Goal: Task Accomplishment & Management: Manage account settings

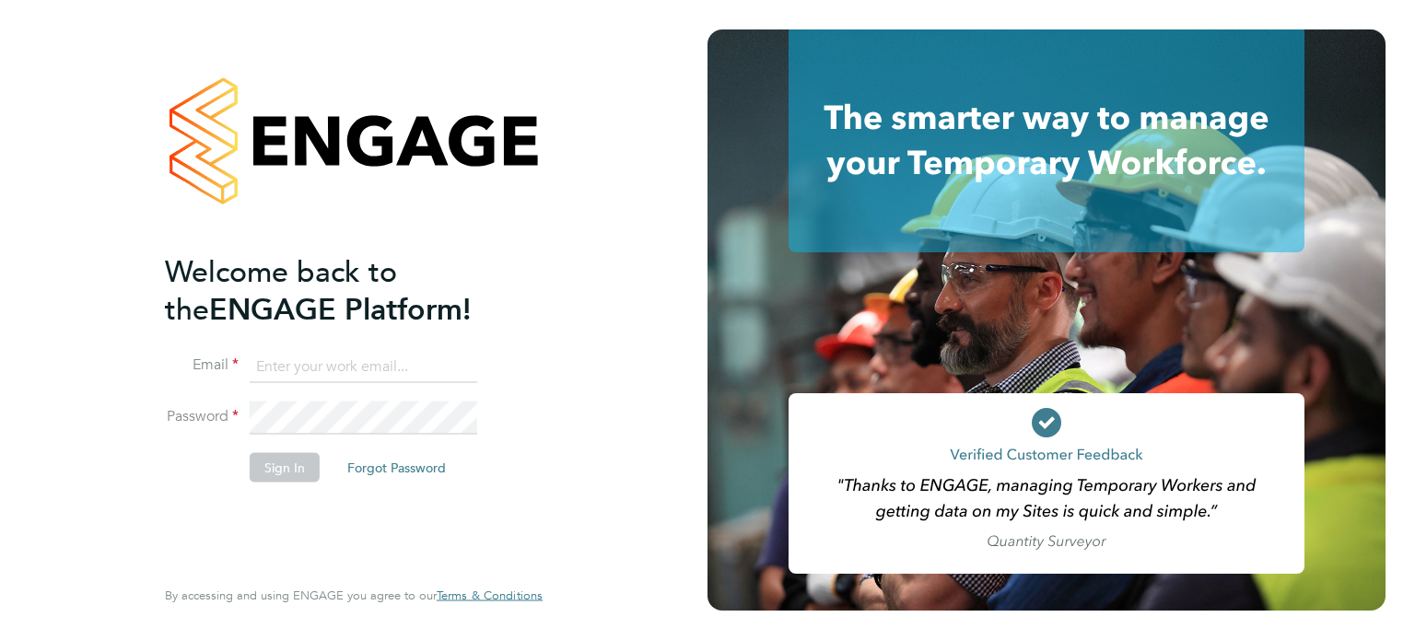
click at [348, 370] on input at bounding box center [364, 366] width 228 height 33
type input "wholesometim@hotmail.com"
click at [274, 468] on button "Sign In" at bounding box center [285, 466] width 70 height 29
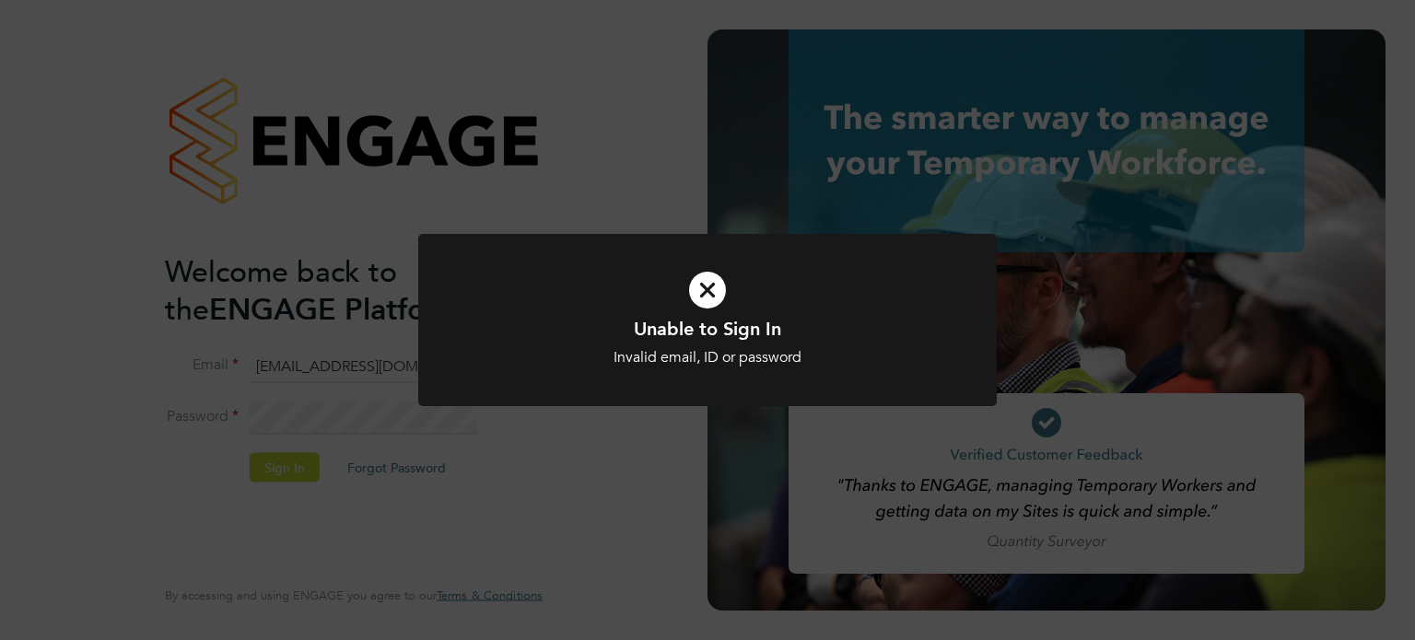
click at [588, 377] on div at bounding box center [707, 320] width 579 height 172
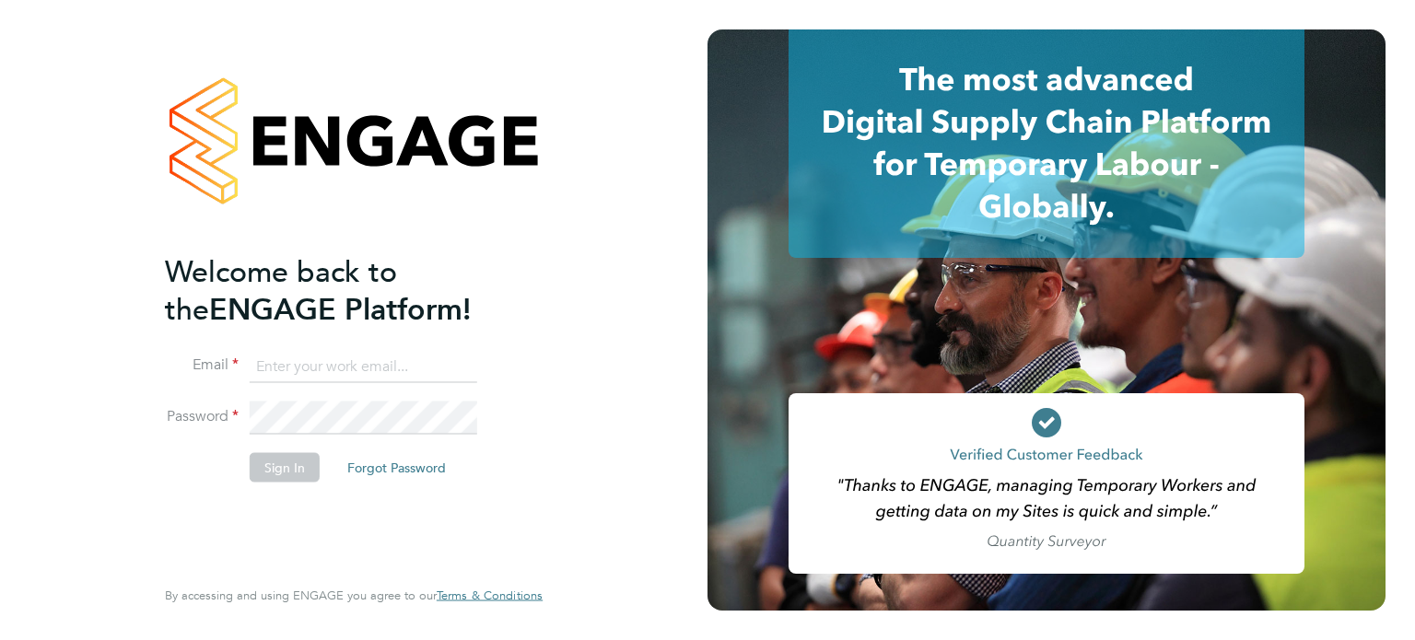
click at [380, 467] on button "Forgot Password" at bounding box center [397, 466] width 128 height 29
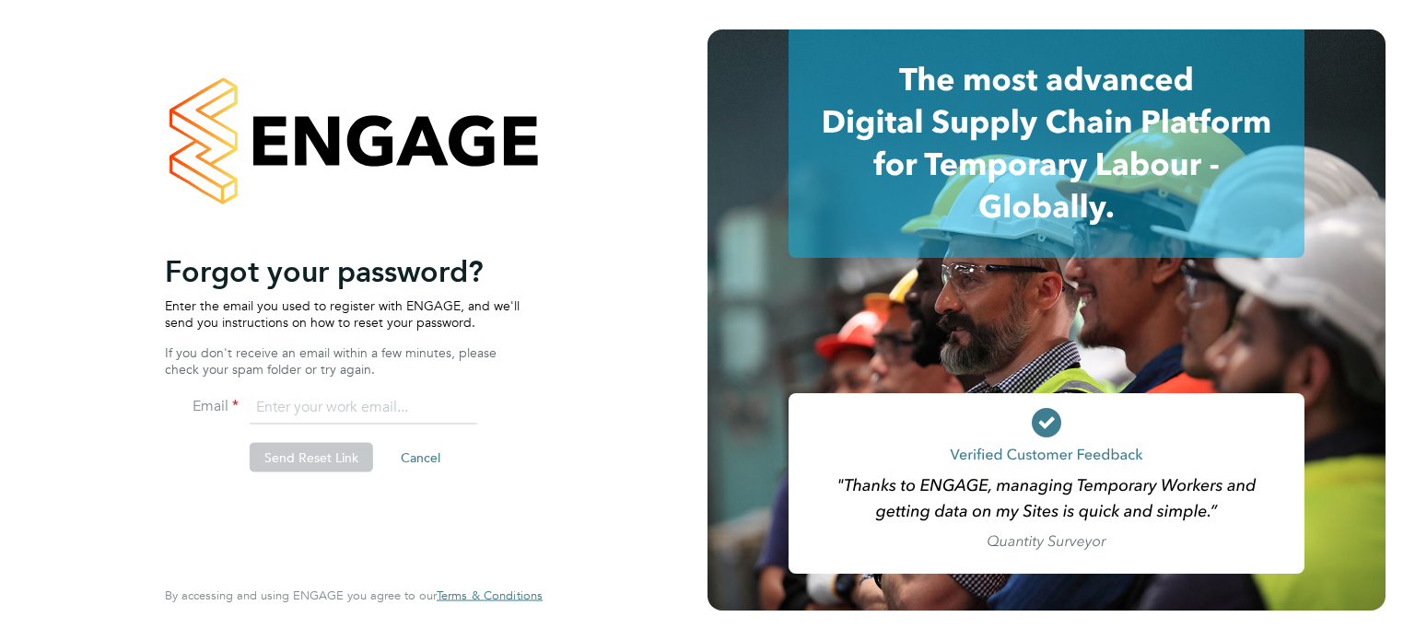
click at [314, 406] on input "email" at bounding box center [364, 408] width 228 height 33
type input "wholesometim@hotmail.com"
click at [345, 459] on button "Send Reset Link" at bounding box center [311, 457] width 123 height 29
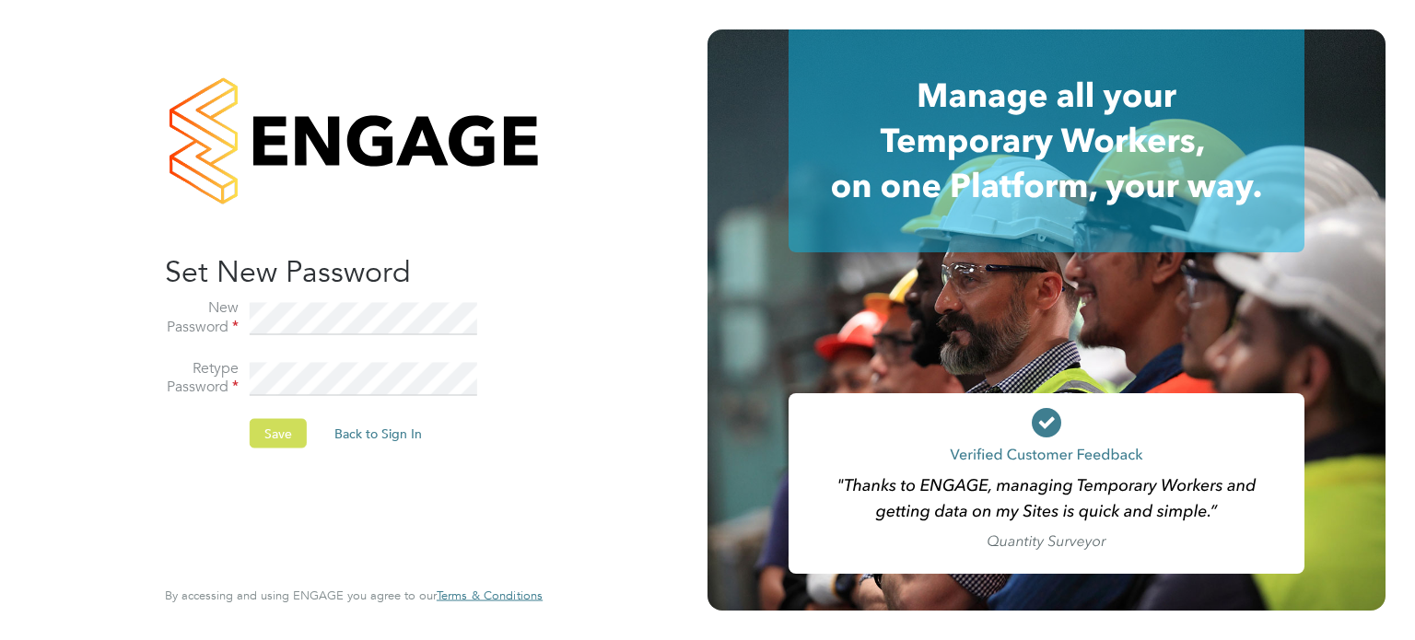
click at [274, 434] on button "Save" at bounding box center [278, 433] width 57 height 29
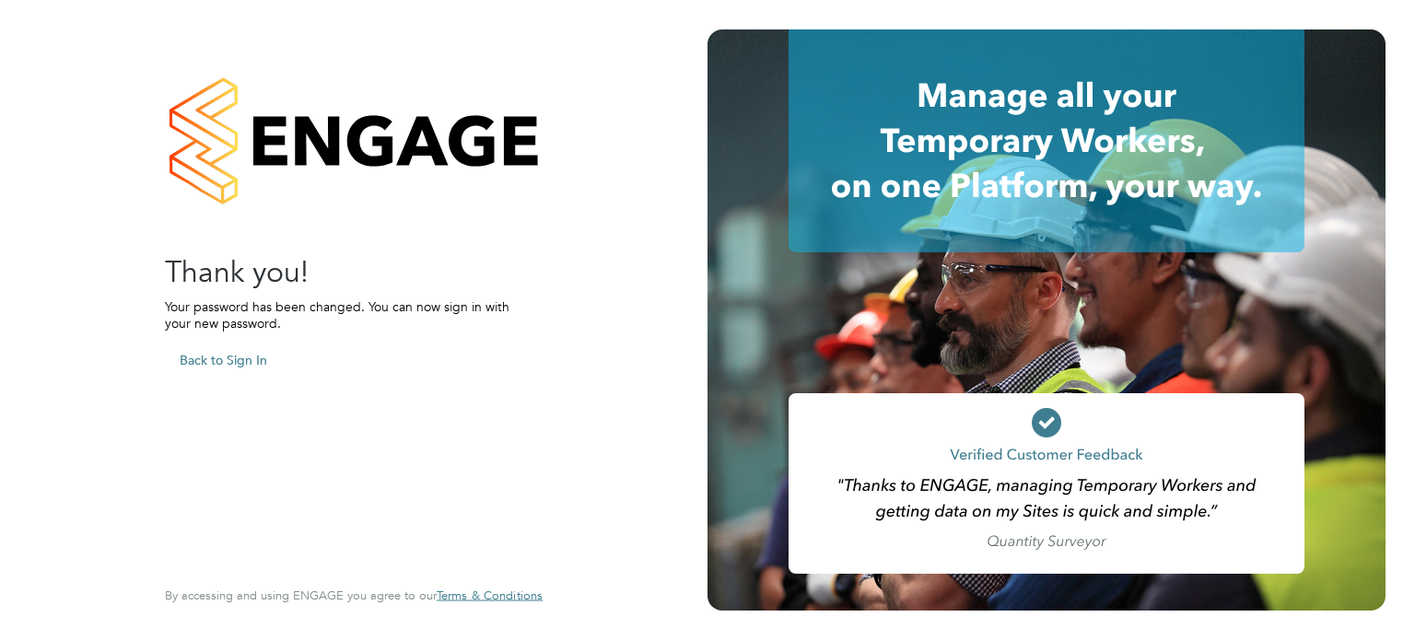
click at [228, 359] on button "Back to Sign In" at bounding box center [223, 359] width 117 height 29
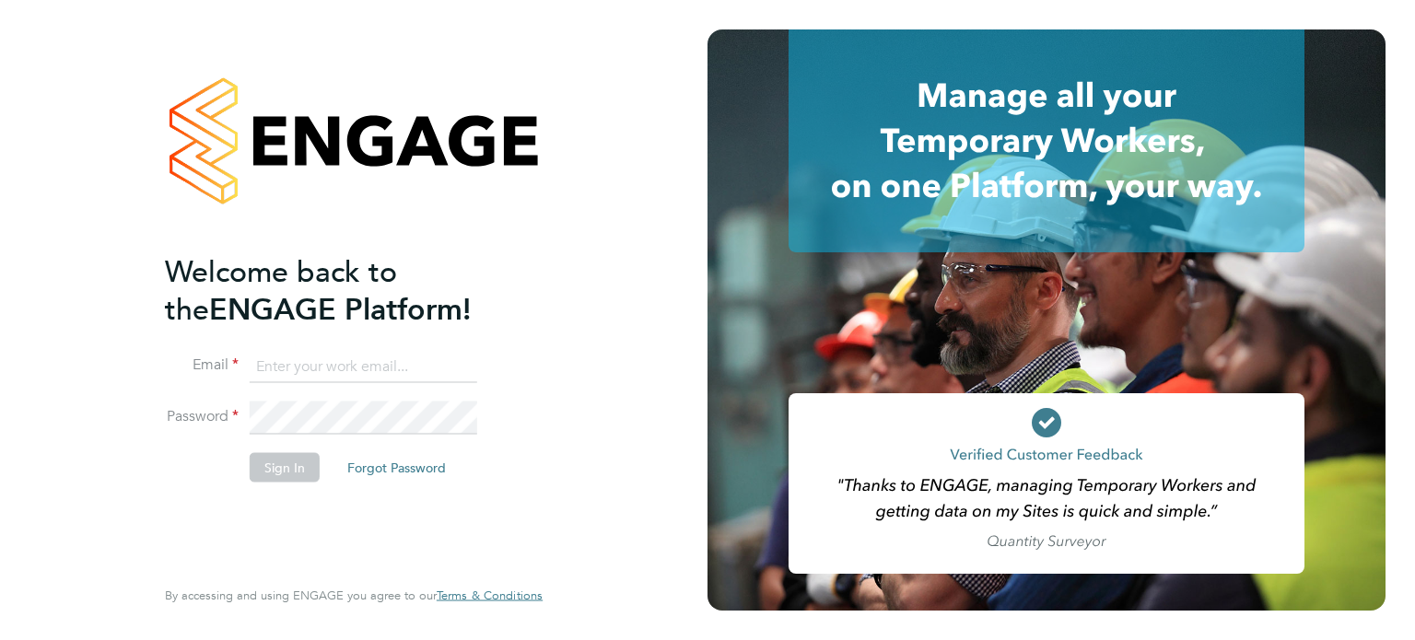
click at [289, 370] on input at bounding box center [364, 366] width 228 height 33
type input "wholesometim@hotmail.com"
click at [284, 471] on button "Sign In" at bounding box center [285, 466] width 70 height 29
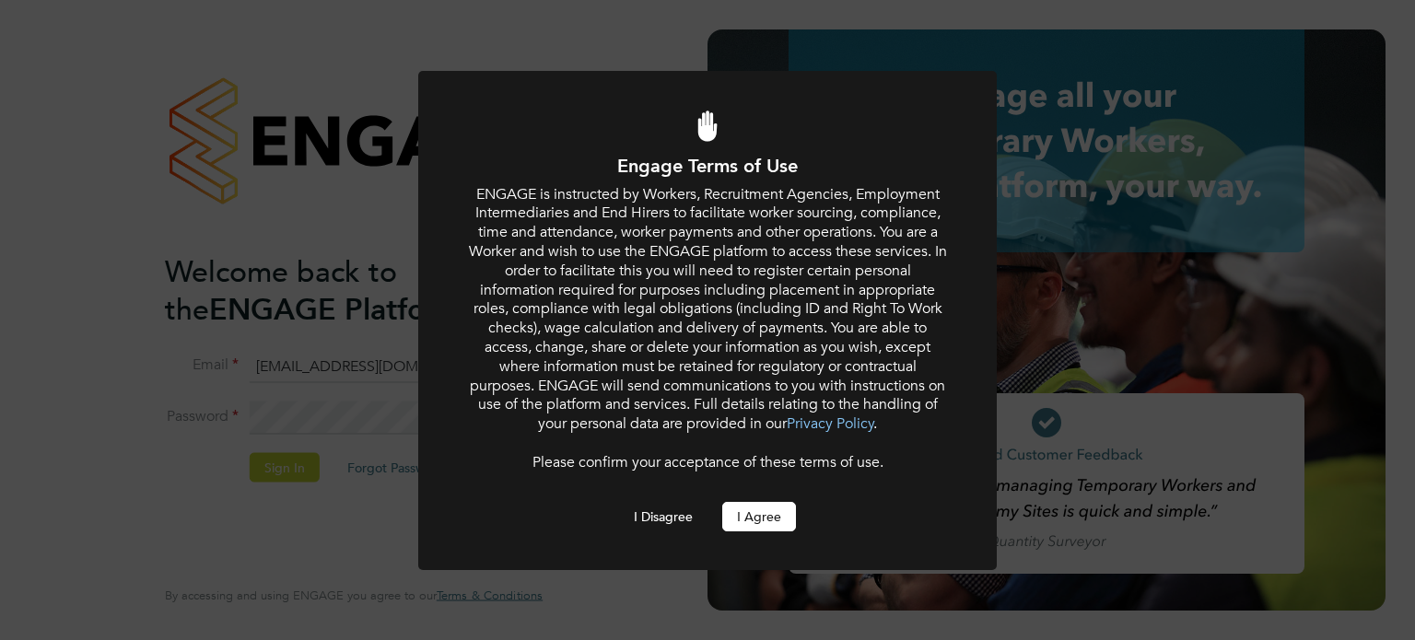
click at [744, 511] on button "I Agree" at bounding box center [759, 516] width 74 height 29
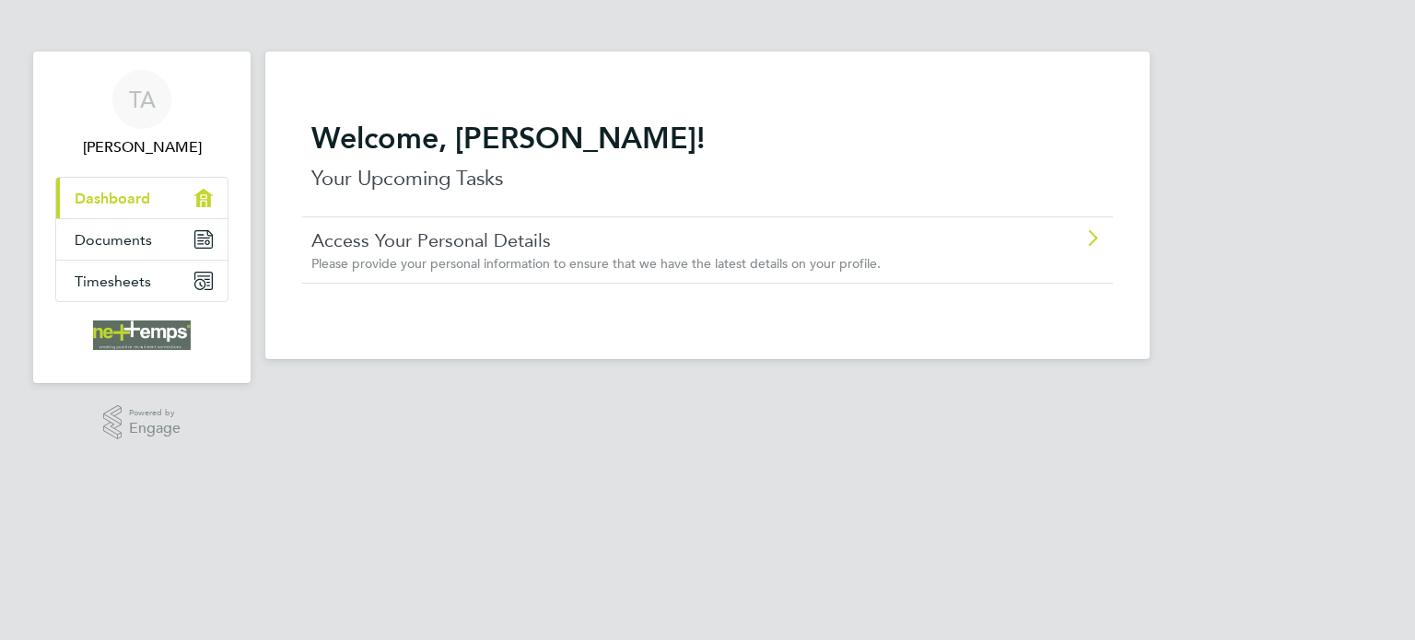
click at [396, 243] on link "Access Your Personal Details" at bounding box center [655, 240] width 688 height 24
click at [200, 281] on icon "Main navigation" at bounding box center [200, 284] width 8 height 8
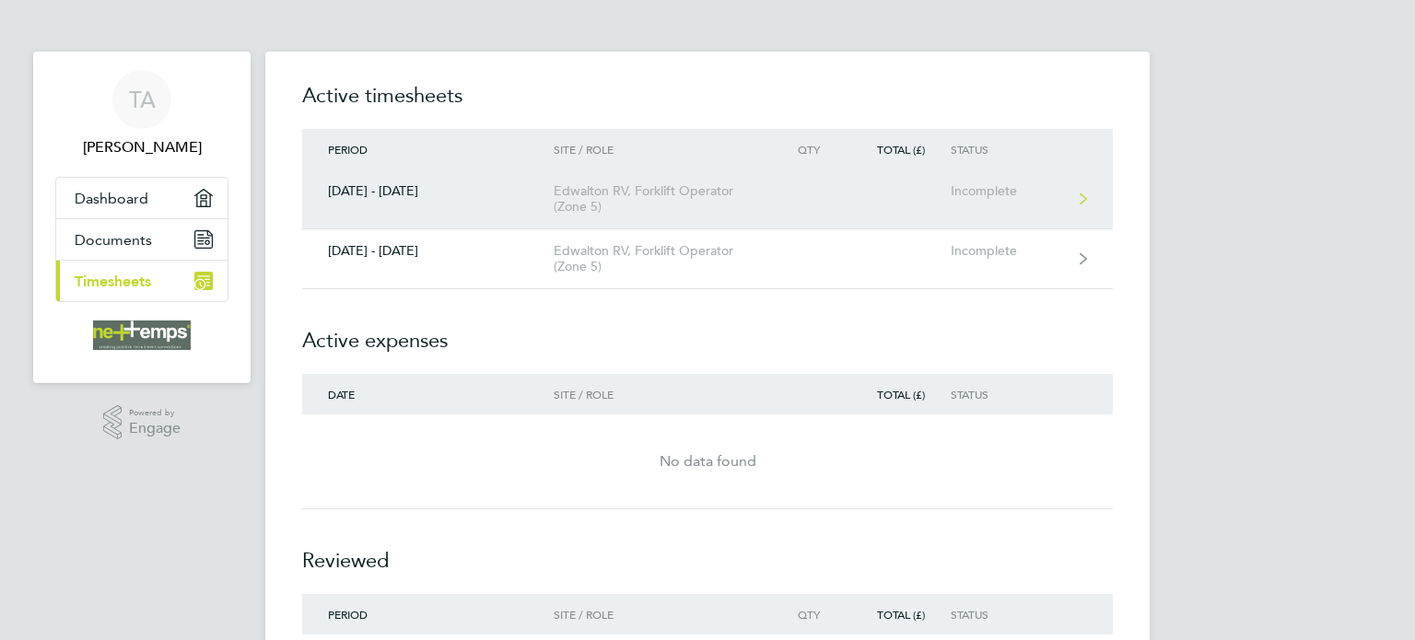
click at [1003, 191] on div "Incomplete" at bounding box center [1007, 191] width 113 height 16
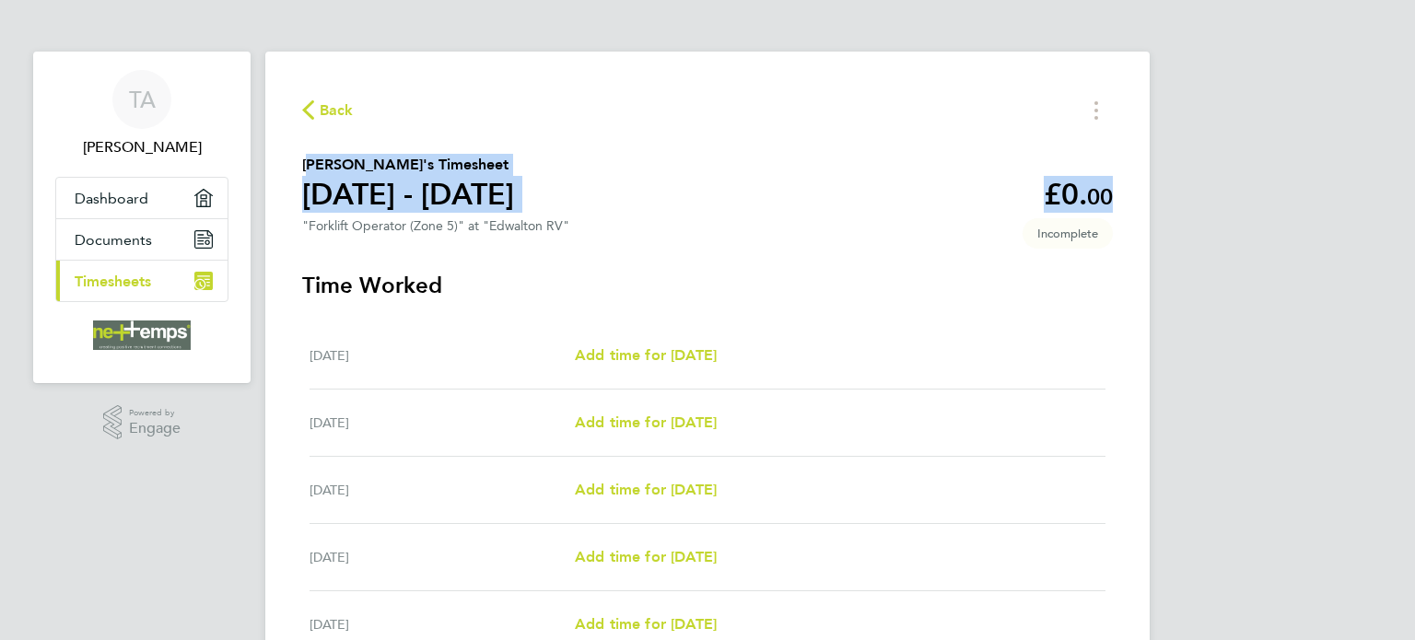
drag, startPoint x: 1414, startPoint y: 96, endPoint x: 1414, endPoint y: 155, distance: 59.0
click at [1414, 155] on div "TA Timothy Allchurch Applications: Dashboard Documents Current page: Timesheets…" at bounding box center [707, 477] width 1415 height 955
click at [136, 199] on span "Dashboard" at bounding box center [112, 199] width 74 height 18
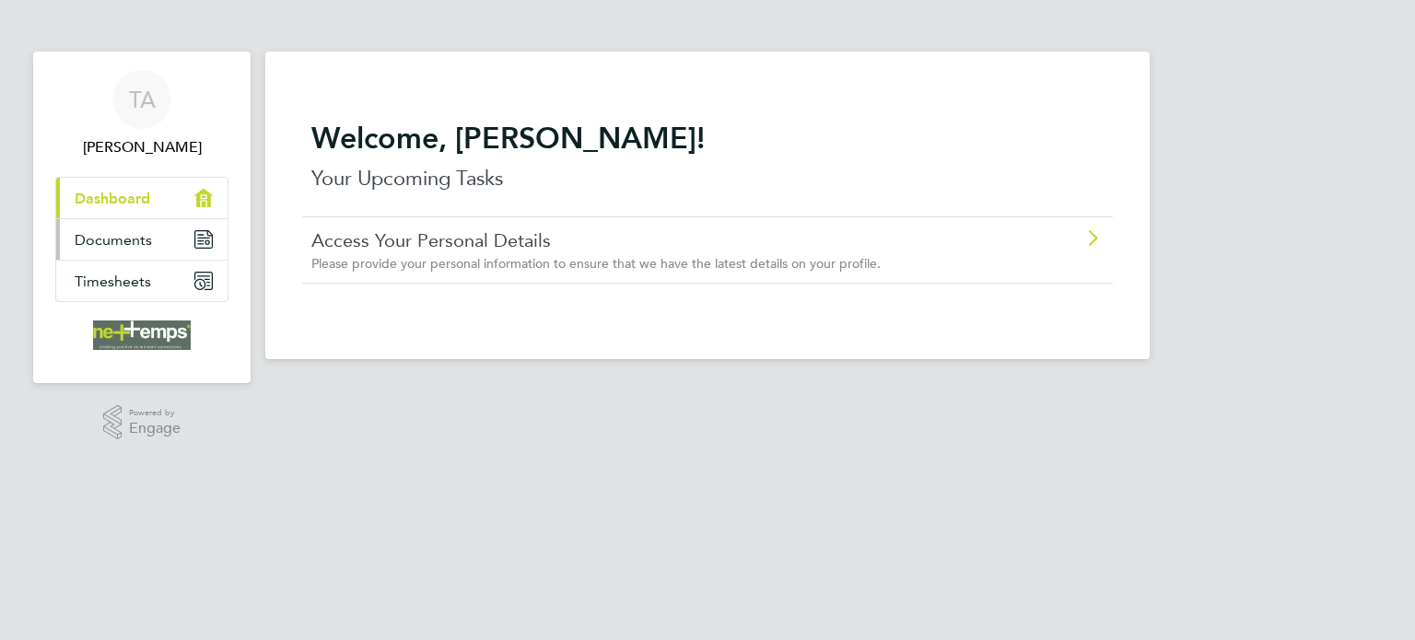
click at [119, 240] on span "Documents" at bounding box center [113, 240] width 77 height 18
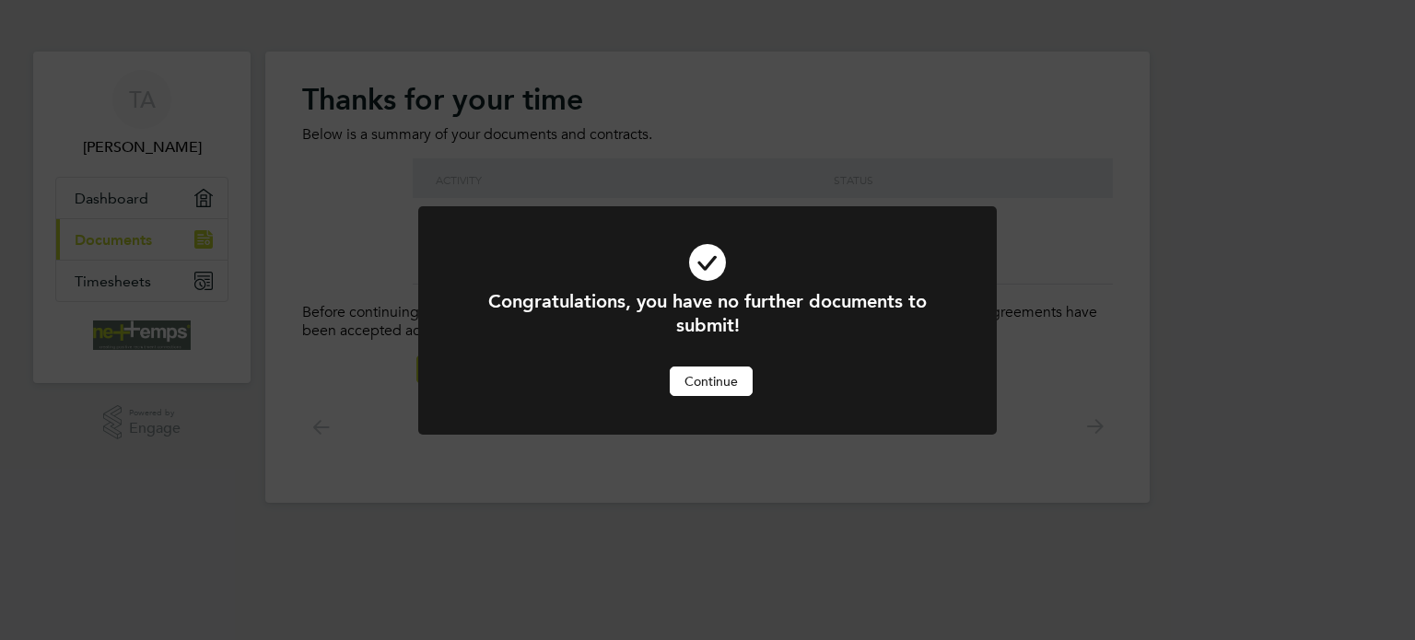
click at [699, 384] on button "Continue" at bounding box center [711, 381] width 83 height 29
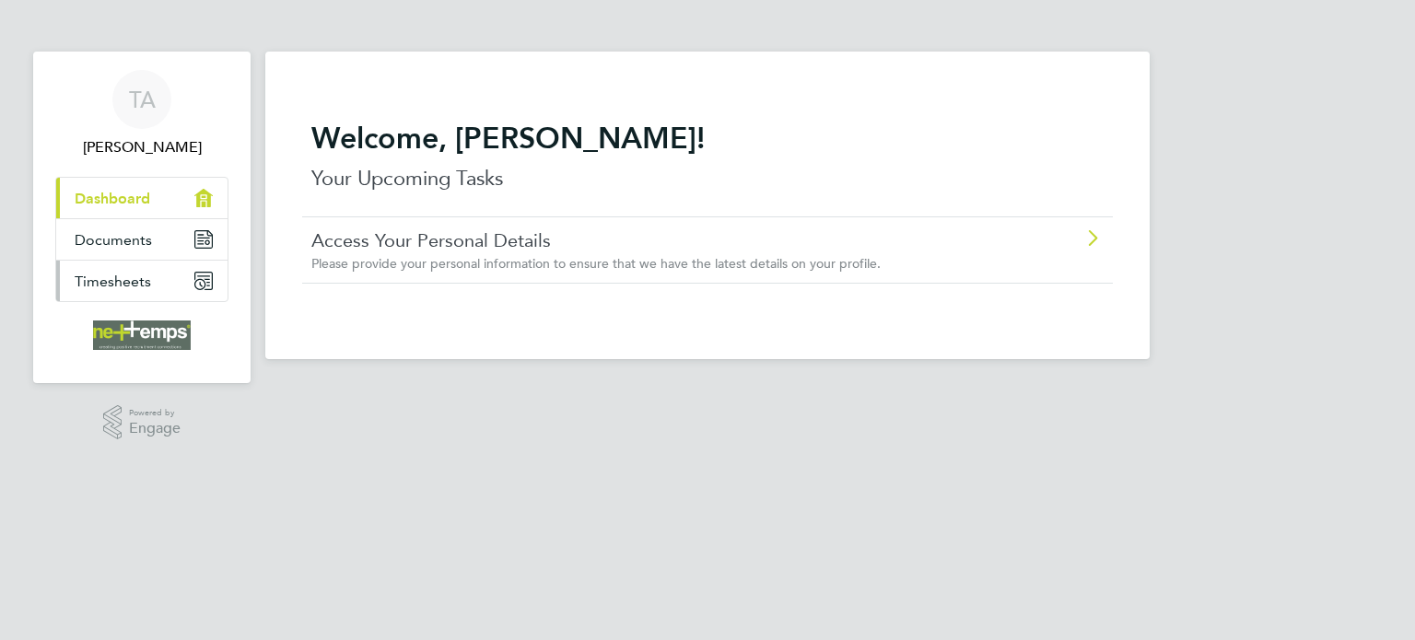
click at [109, 282] on span "Timesheets" at bounding box center [113, 282] width 76 height 18
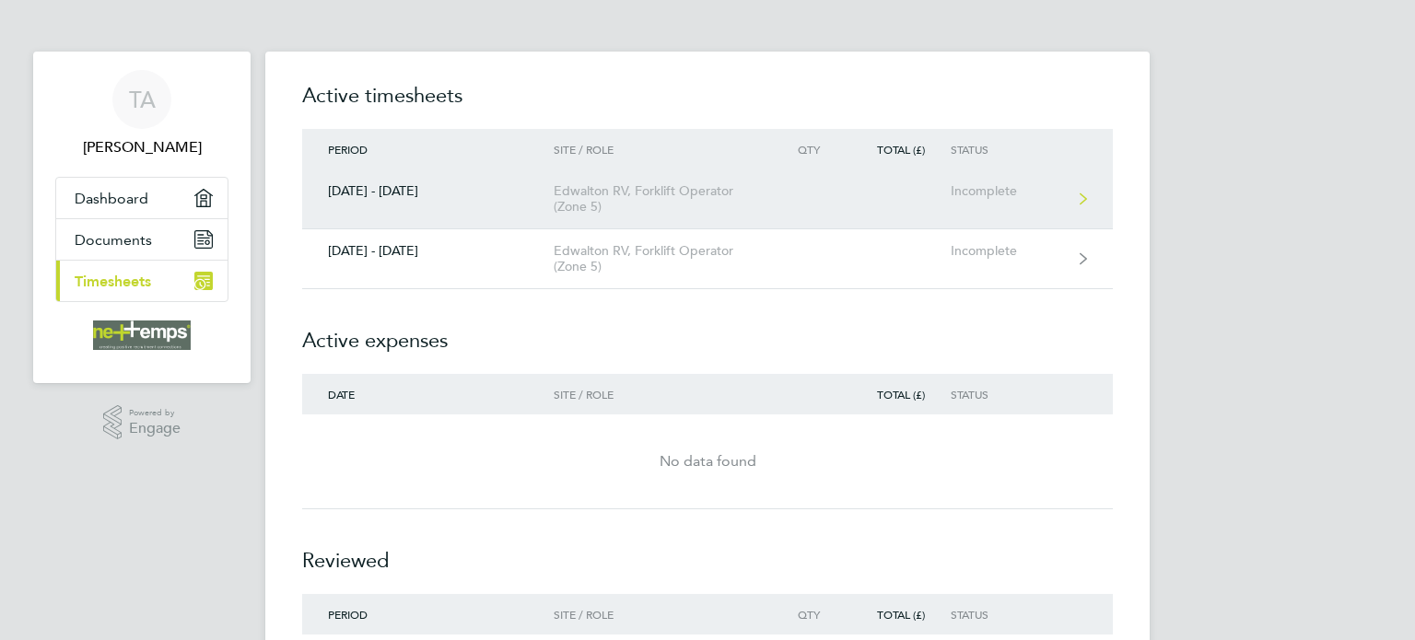
click at [571, 169] on link "[DATE] - [DATE] Edwalton RV, Forklift Operator (Zone 5) Incomplete" at bounding box center [707, 199] width 811 height 60
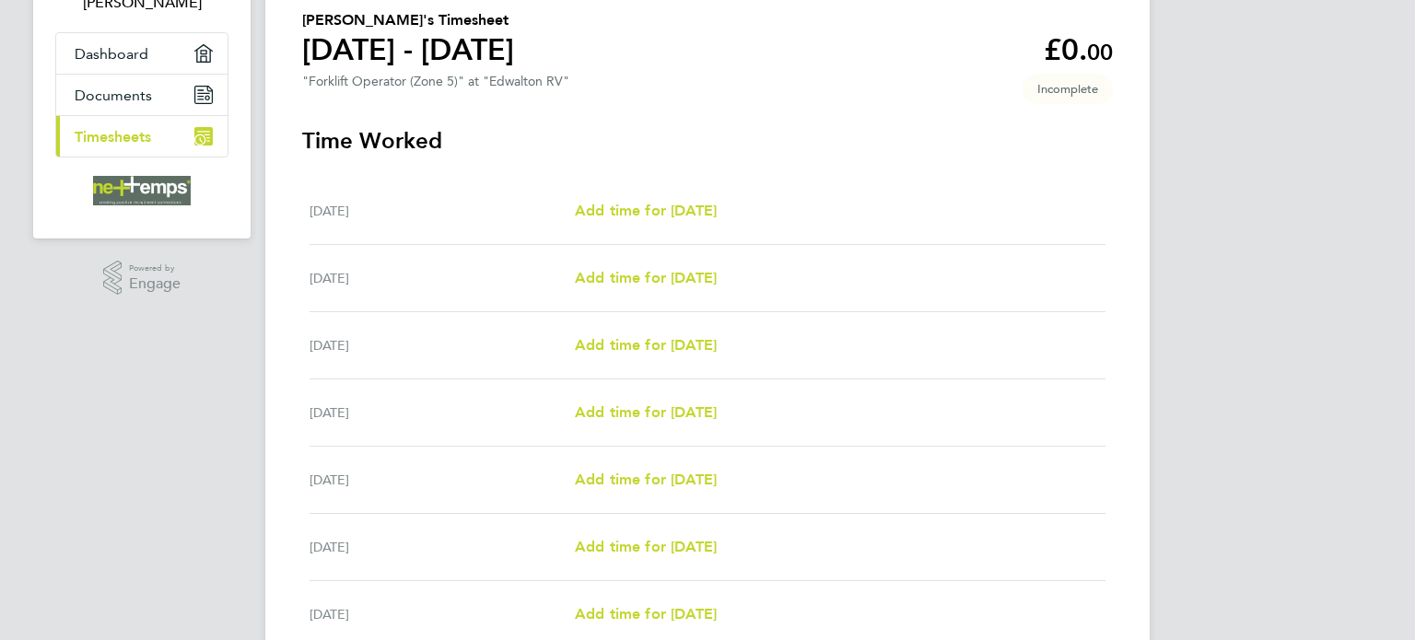
scroll to position [147, 0]
